Goal: Information Seeking & Learning: Find specific fact

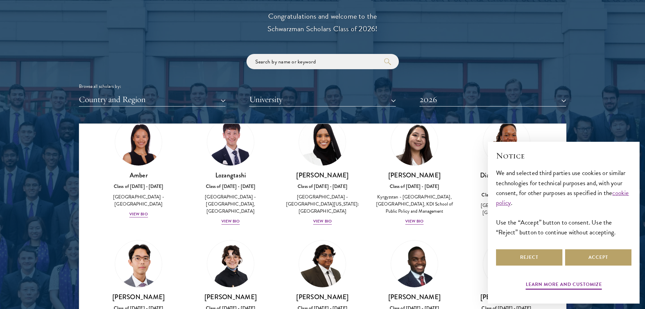
scroll to position [34, 0]
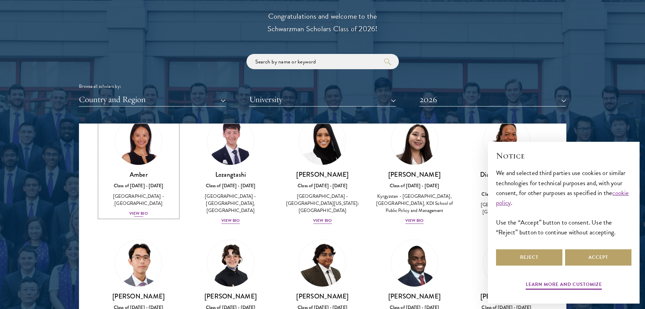
click at [136, 210] on div "View Bio" at bounding box center [138, 213] width 19 height 6
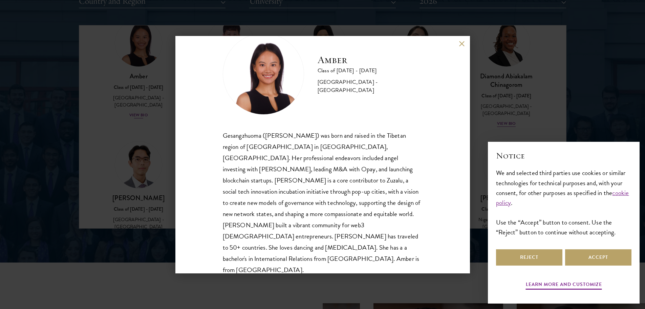
scroll to position [875, 0]
click at [234, 147] on div "Gesangzhuoma ([PERSON_NAME]) was born and raised in the Tibetan region of [GEOG…" at bounding box center [323, 203] width 200 height 146
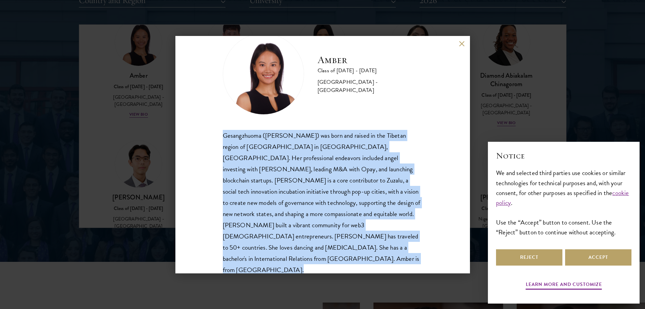
click at [234, 147] on div "Gesangzhuoma ([PERSON_NAME]) was born and raised in the Tibetan region of [GEOG…" at bounding box center [323, 203] width 200 height 146
copy body "Gesangzhuoma ([PERSON_NAME]) was born and raised in the Tibetan region of [GEOG…"
